Goal: Use online tool/utility: Utilize a website feature to perform a specific function

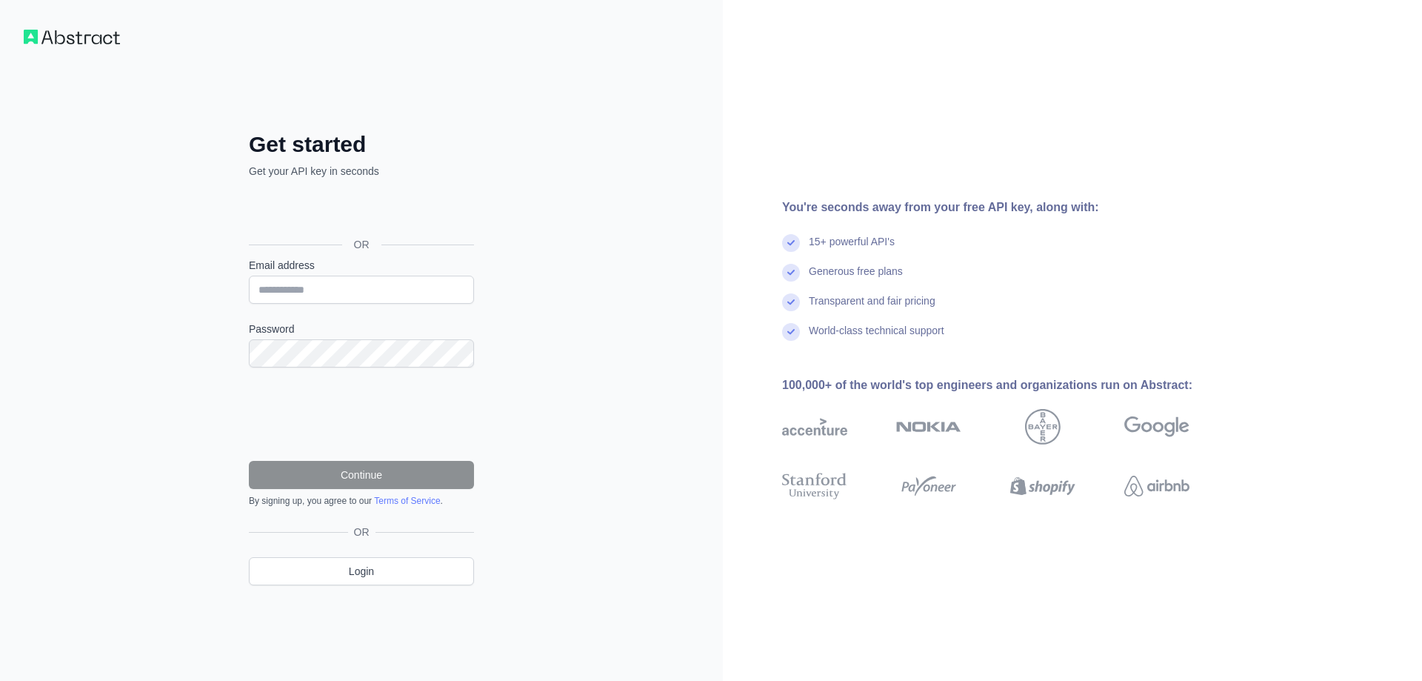
click at [379, 167] on p "Get your API key in seconds" at bounding box center [361, 171] width 225 height 15
click at [384, 184] on div "OR" at bounding box center [361, 220] width 225 height 73
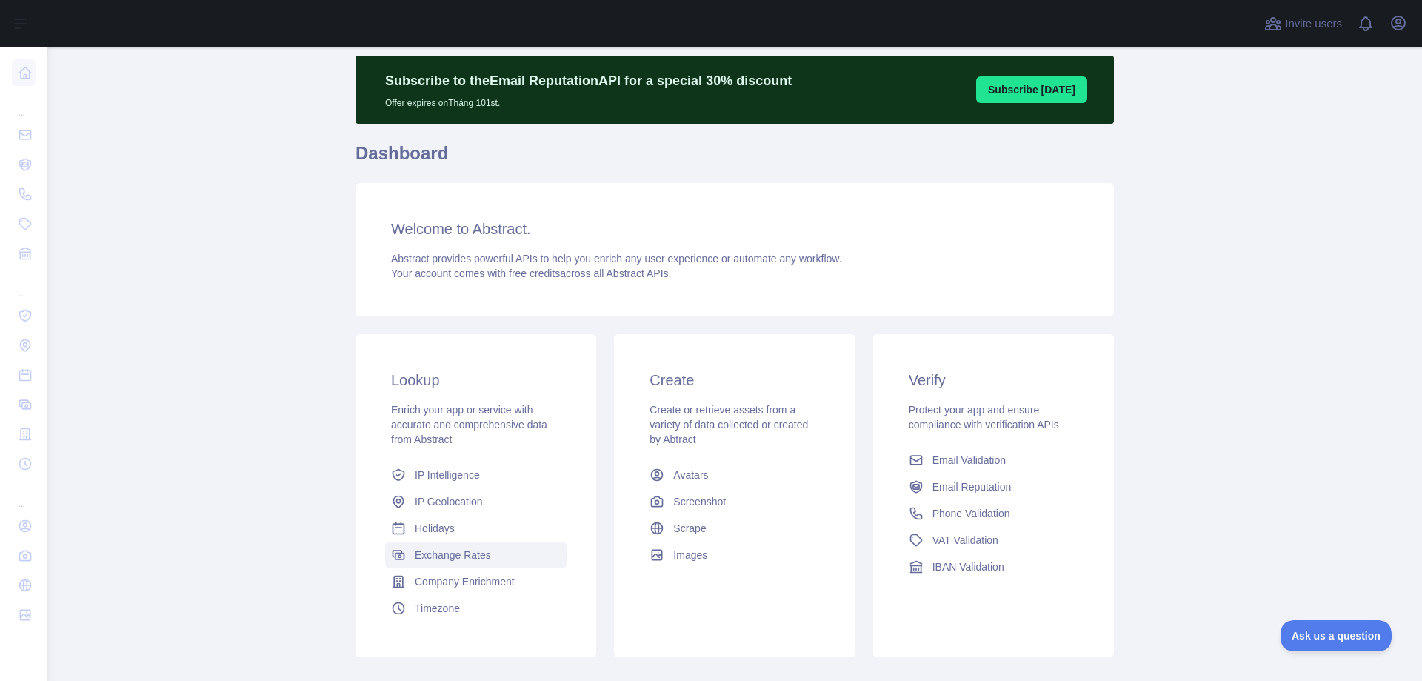
scroll to position [57, 0]
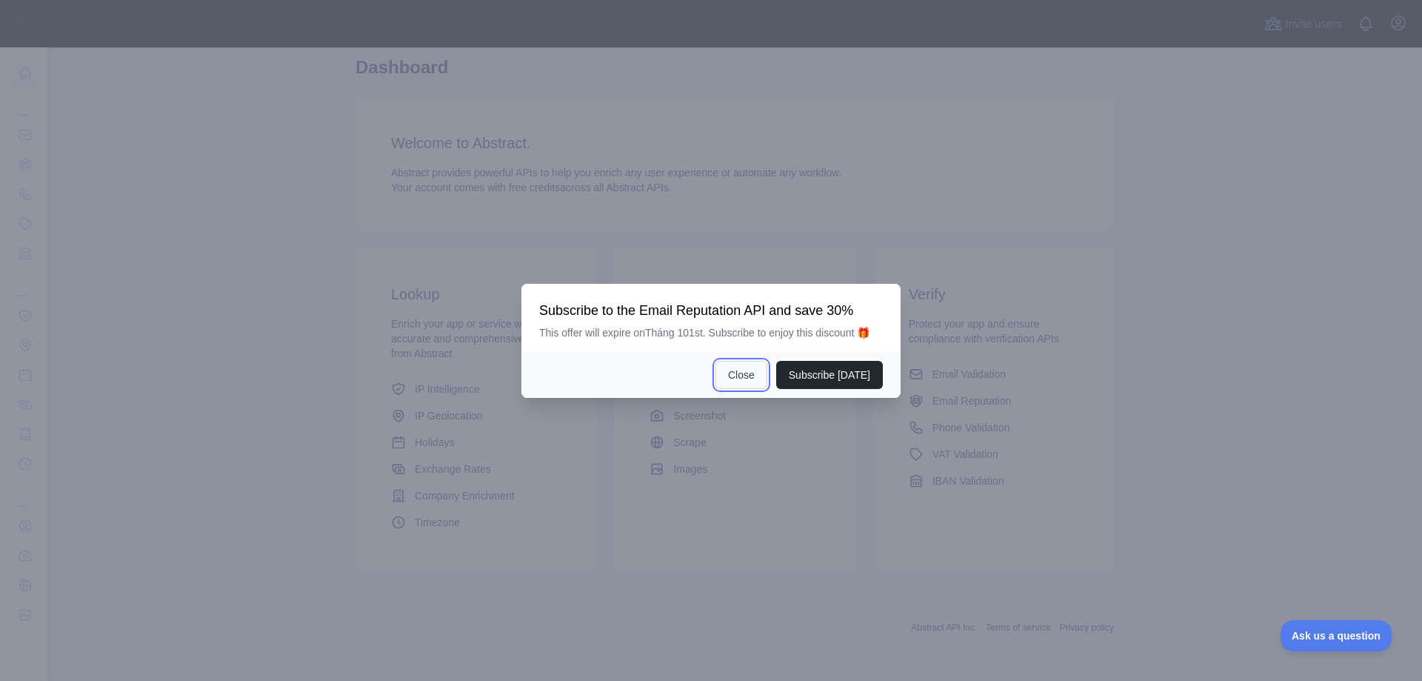
click at [755, 372] on button "Close" at bounding box center [742, 375] width 52 height 28
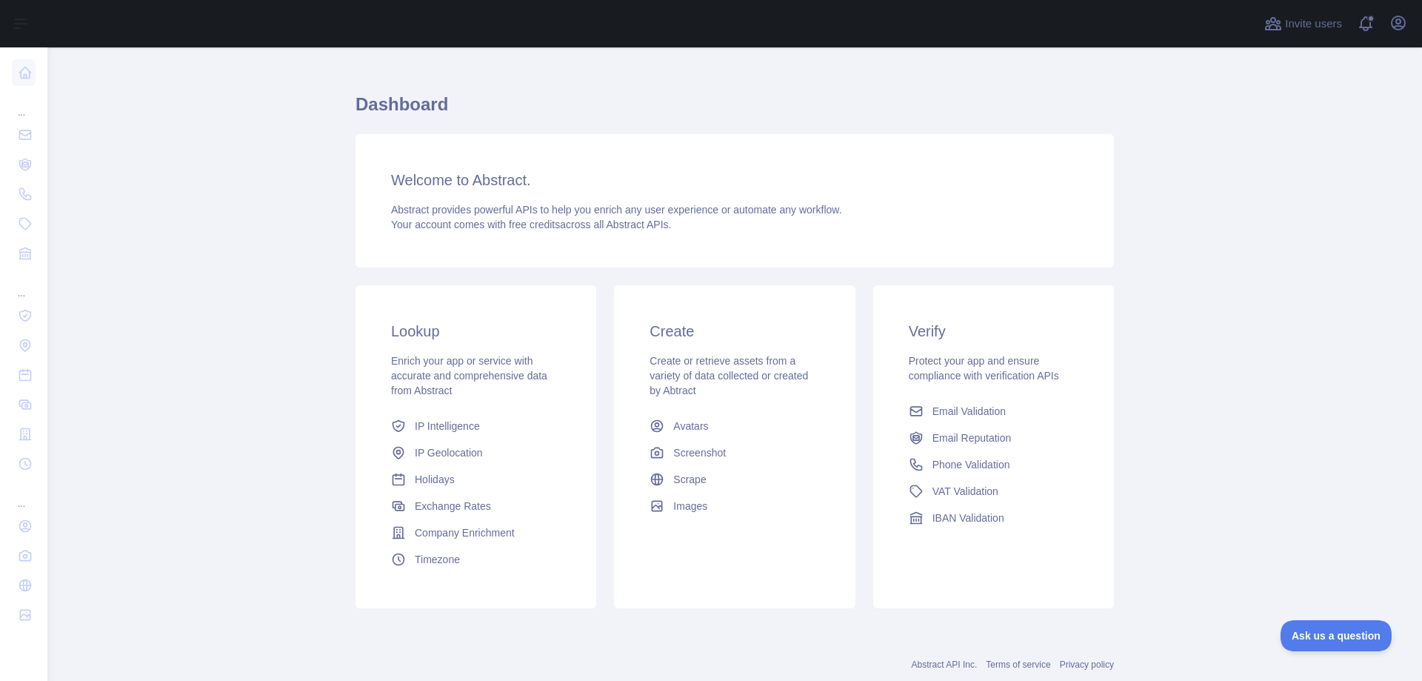
scroll to position [0, 0]
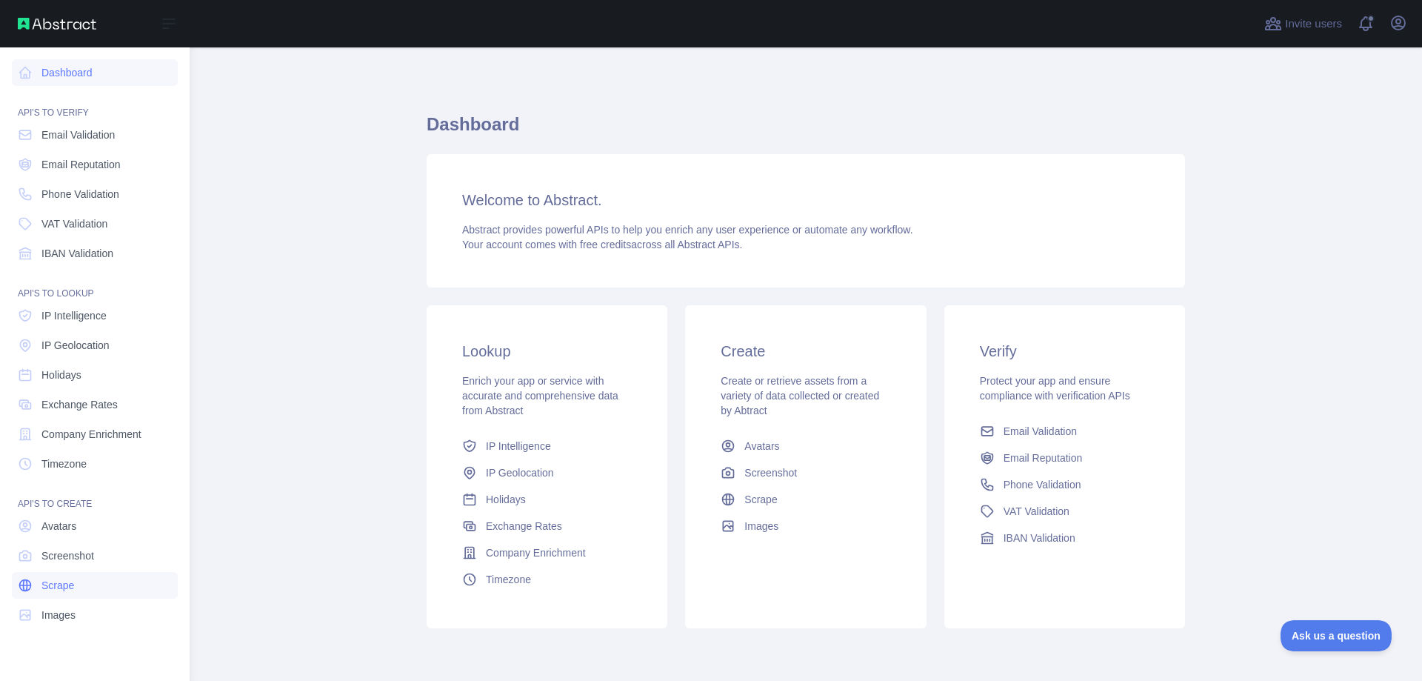
click at [30, 580] on icon at bounding box center [25, 585] width 15 height 15
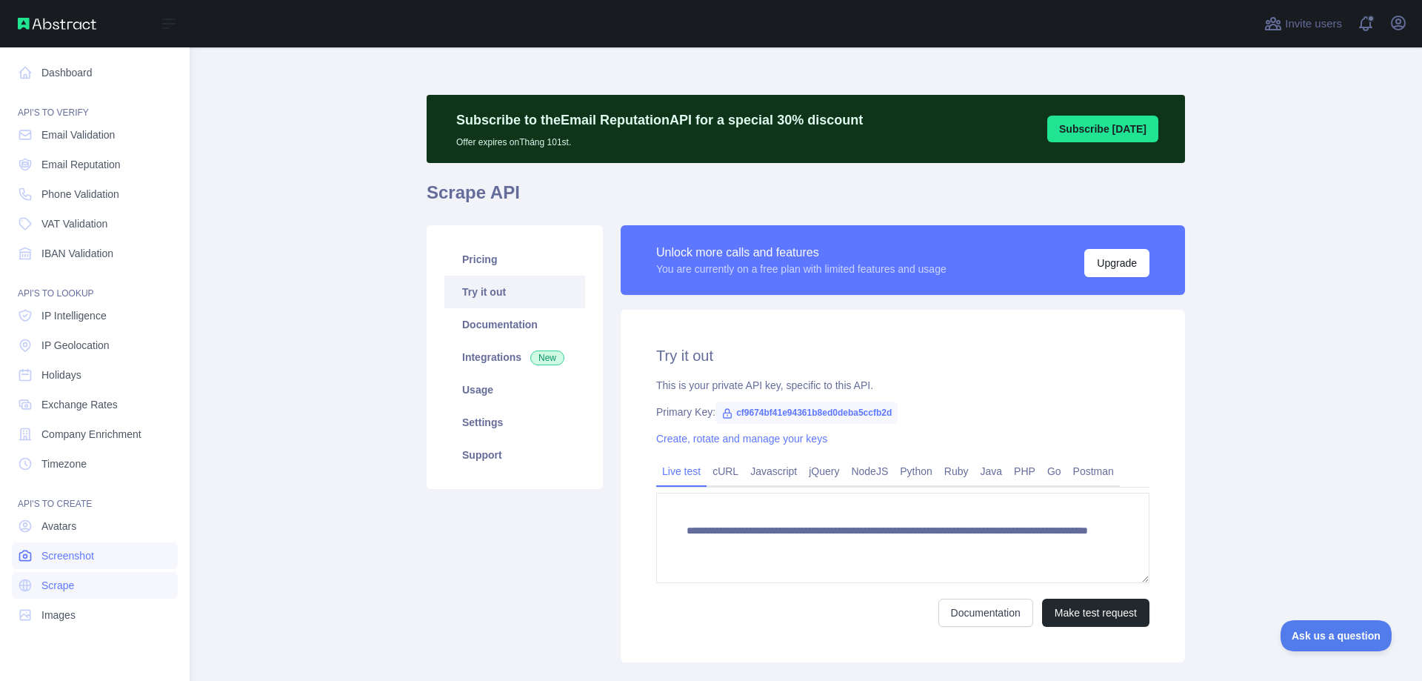
click at [39, 550] on link "Screenshot" at bounding box center [95, 555] width 166 height 27
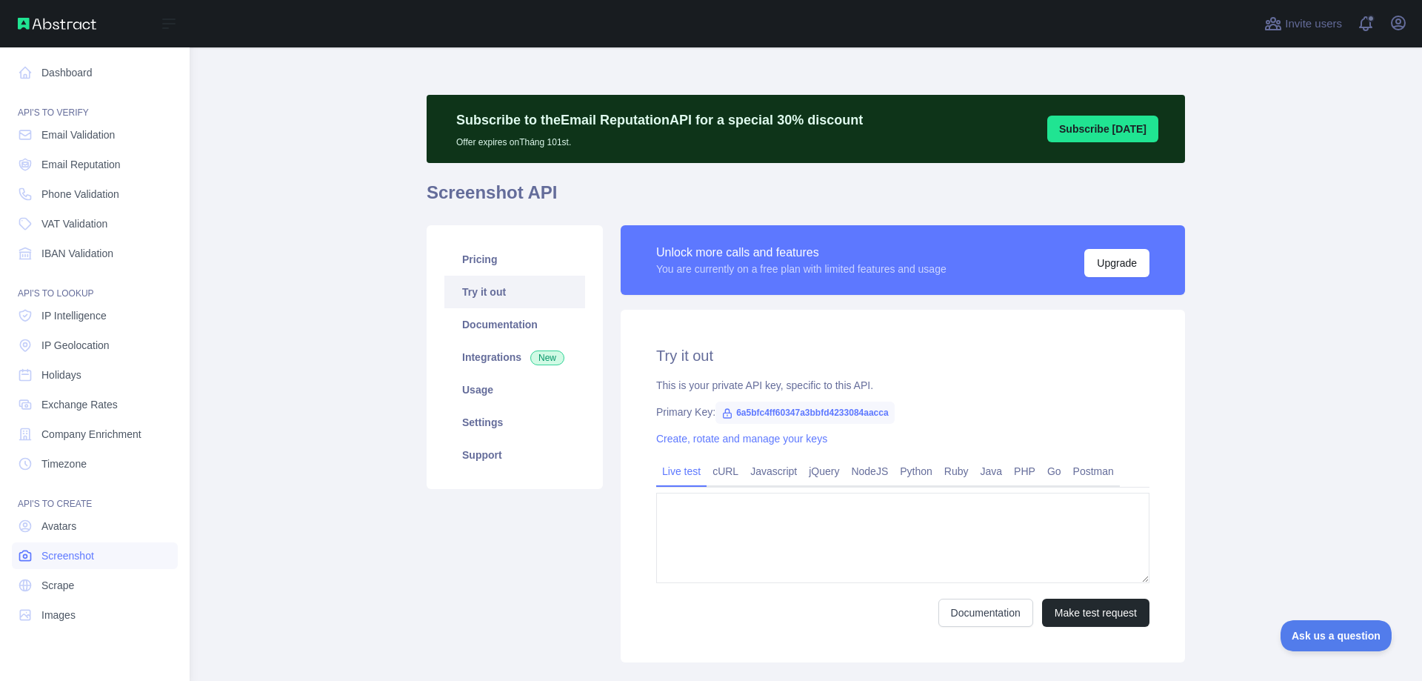
type textarea "**********"
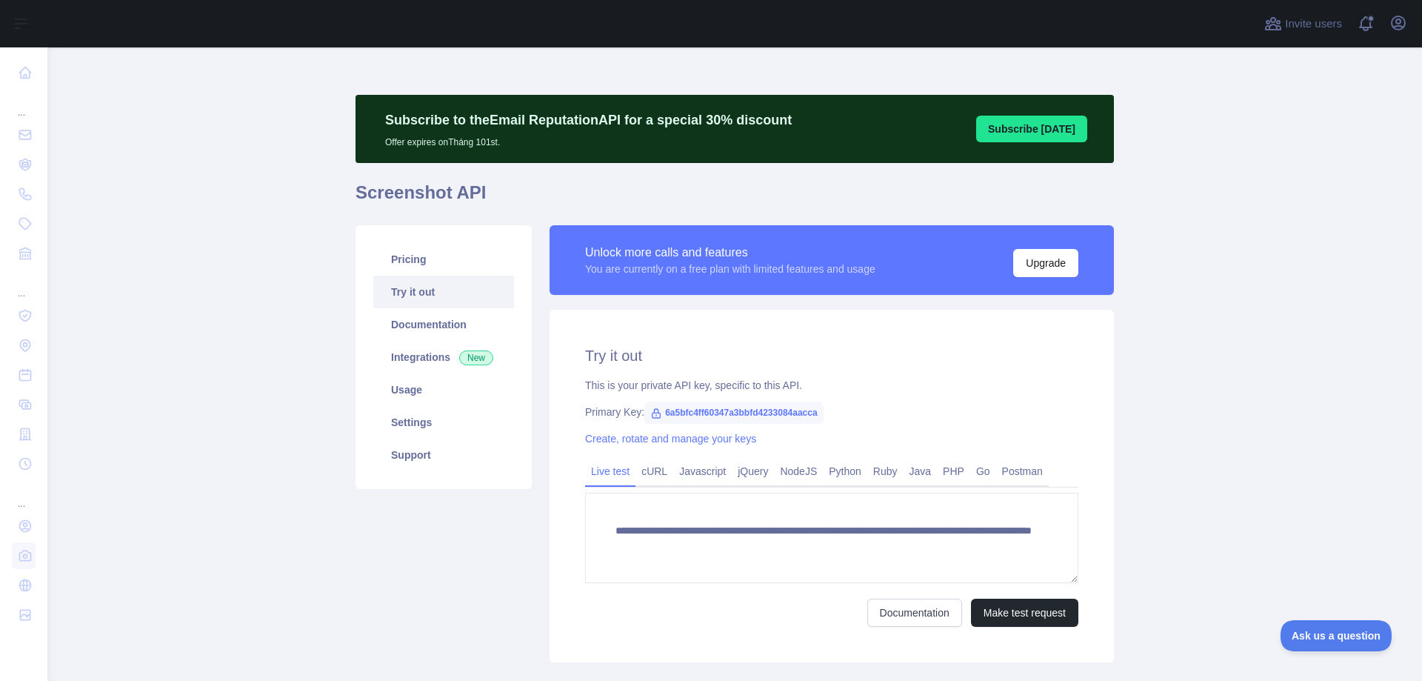
click at [734, 420] on span "6a5bfc4ff60347a3bbfd4233084aacca" at bounding box center [733, 412] width 179 height 22
